Goal: Entertainment & Leisure: Consume media (video, audio)

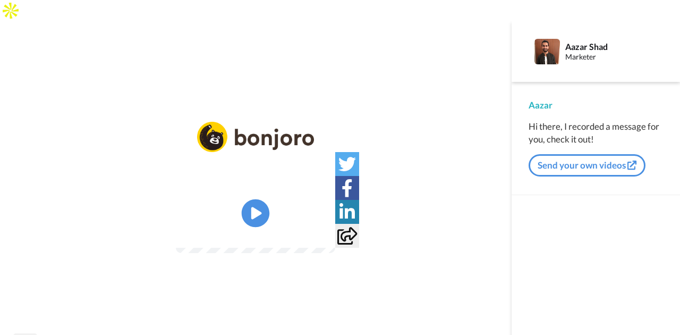
click at [256, 196] on icon "Play/Pause" at bounding box center [256, 213] width 28 height 50
click at [259, 203] on icon at bounding box center [256, 213] width 28 height 28
click at [288, 173] on video at bounding box center [255, 213] width 159 height 80
click at [296, 224] on video at bounding box center [255, 213] width 159 height 80
click at [252, 193] on icon "Play/Pause" at bounding box center [256, 213] width 28 height 50
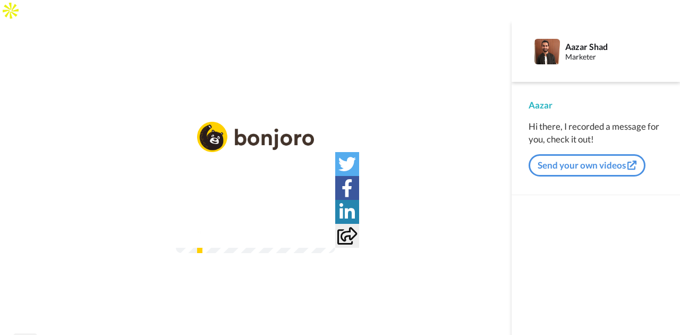
click at [277, 229] on video at bounding box center [255, 213] width 159 height 80
click at [278, 229] on video at bounding box center [255, 213] width 159 height 80
click at [257, 173] on video at bounding box center [255, 213] width 159 height 80
click at [210, 239] on span "14:22" at bounding box center [220, 232] width 20 height 13
